Goal: Task Accomplishment & Management: Use online tool/utility

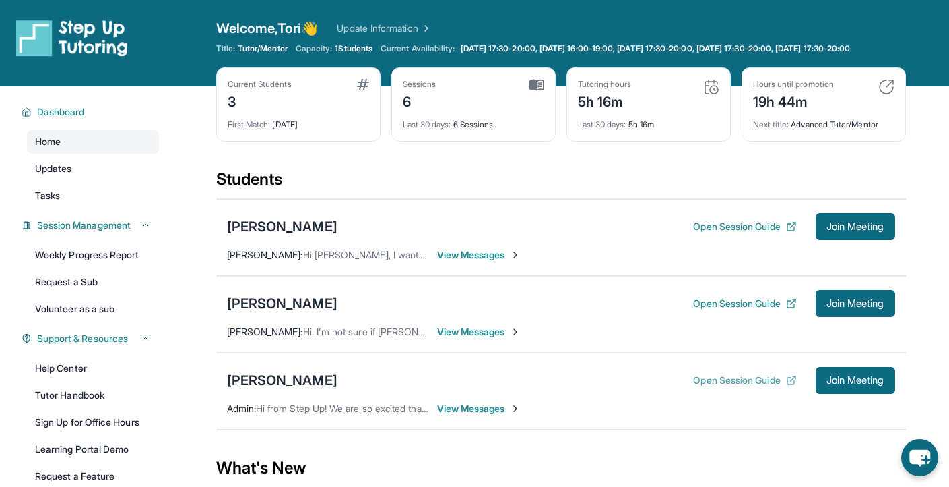
click at [698, 387] on button "Open Session Guide" at bounding box center [744, 379] width 103 height 13
click at [263, 390] on div "[PERSON_NAME]" at bounding box center [282, 380] width 111 height 19
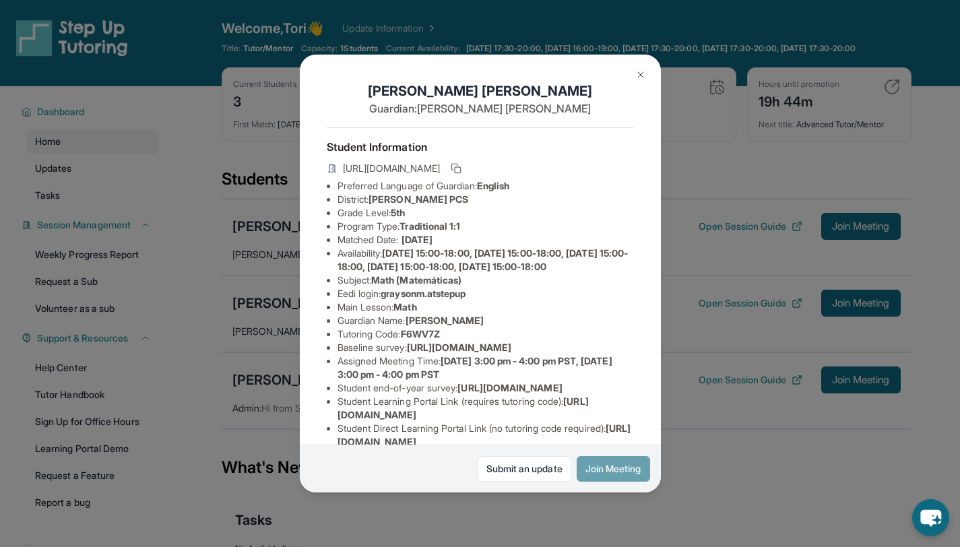
click at [617, 475] on button "Join Meeting" at bounding box center [613, 469] width 73 height 26
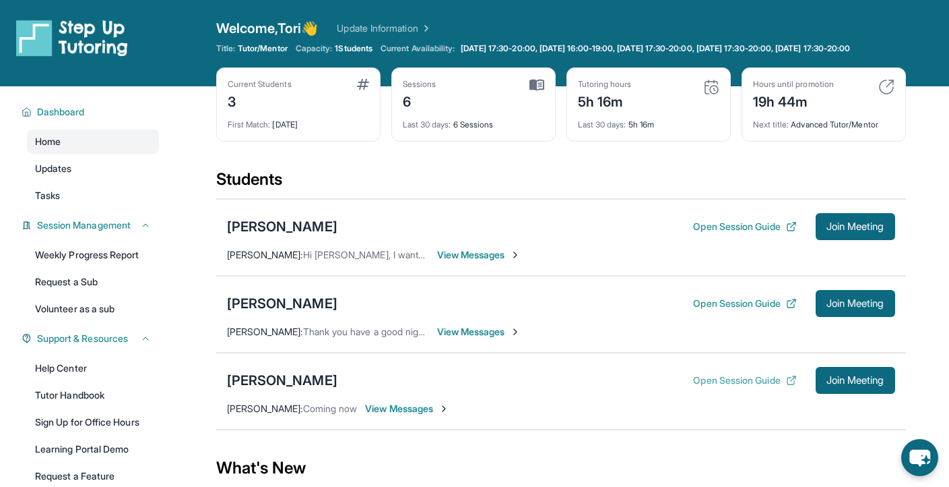
click at [772, 387] on button "Open Session Guide" at bounding box center [744, 379] width 103 height 13
click at [844, 384] on span "Join Meeting" at bounding box center [856, 380] width 58 height 8
